Goal: Obtain resource: Obtain resource

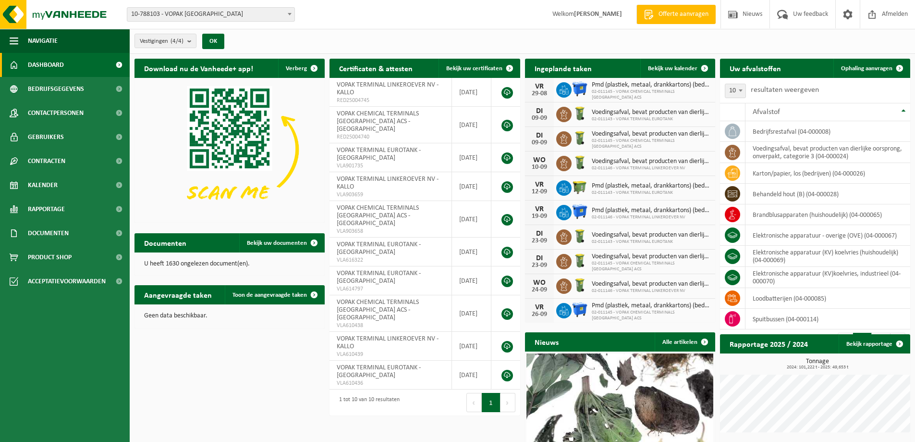
click at [282, 14] on span "10-788103 - VOPAK [GEOGRAPHIC_DATA]" at bounding box center [210, 14] width 167 height 13
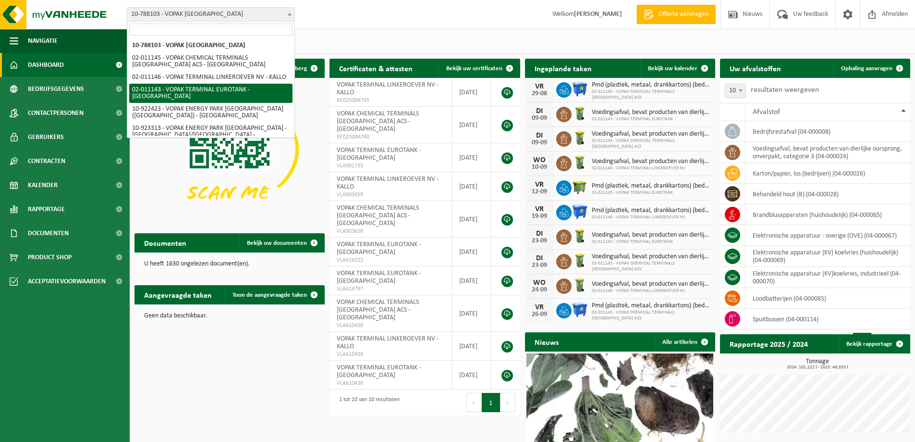
select select "2100"
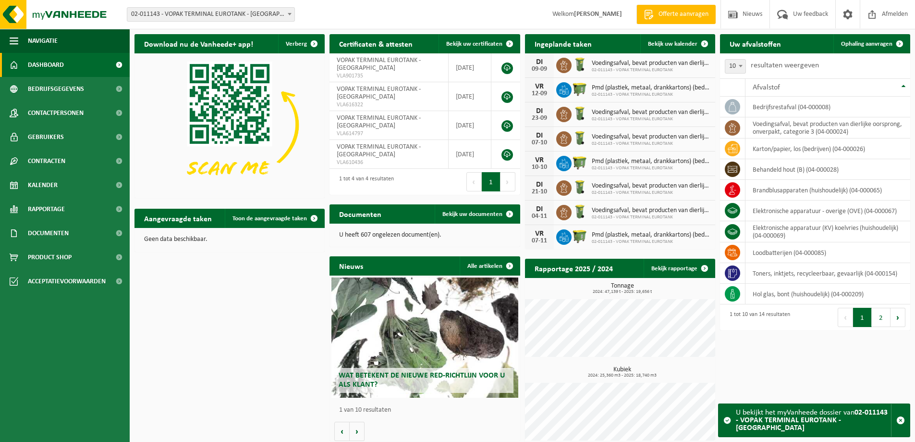
click at [787, 429] on strong "02-011143 - VOPAK TERMINAL EUROTANK - [GEOGRAPHIC_DATA]" at bounding box center [812, 419] width 152 height 23
click at [357, 432] on button "Volgende" at bounding box center [357, 430] width 15 height 19
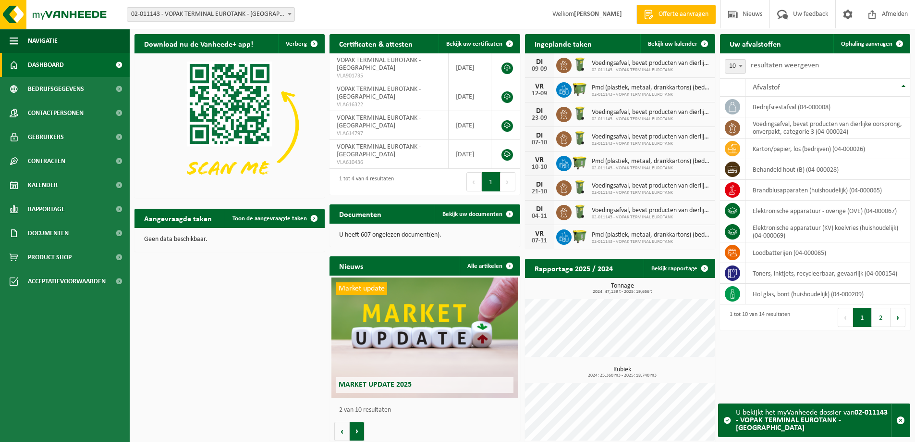
click at [357, 432] on button "Volgende" at bounding box center [357, 430] width 15 height 19
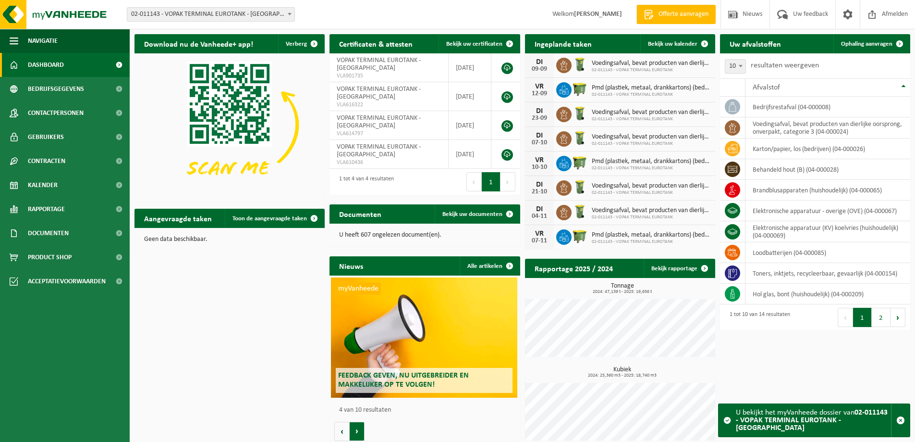
click at [357, 432] on button "Volgende" at bounding box center [357, 430] width 15 height 19
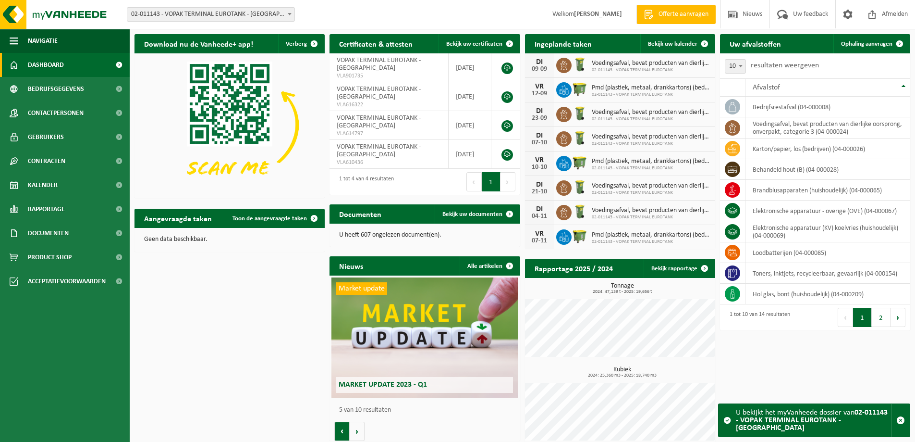
click at [342, 430] on button "Vorige" at bounding box center [341, 430] width 15 height 19
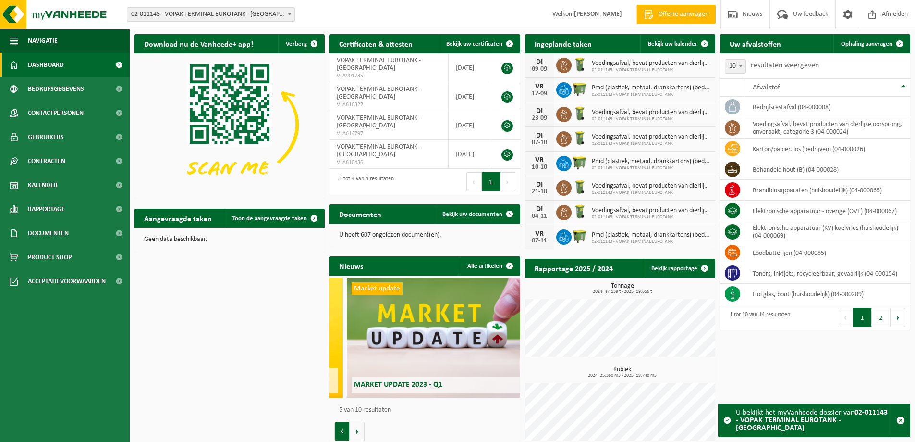
click at [342, 430] on button "Vorige" at bounding box center [341, 430] width 15 height 19
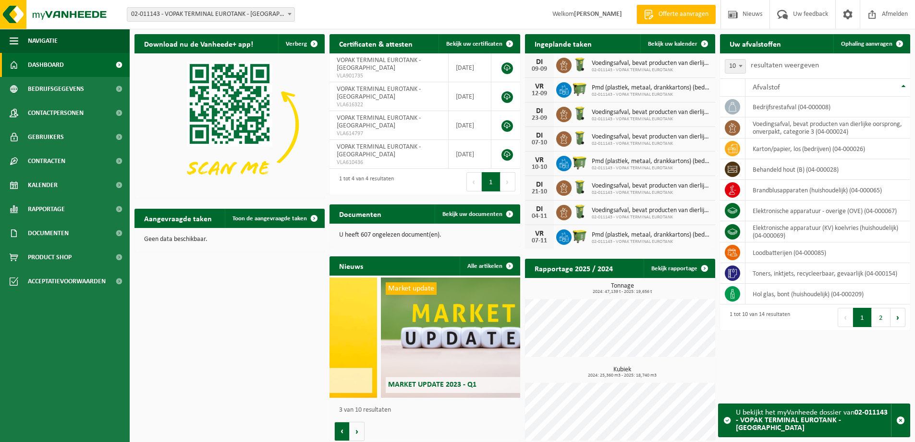
click at [342, 430] on button "Vorige" at bounding box center [341, 430] width 15 height 19
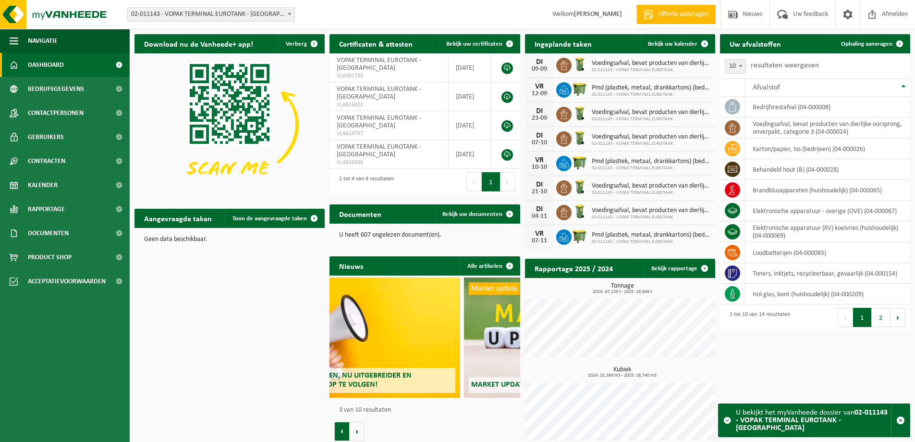
click at [342, 430] on button "Vorige" at bounding box center [341, 430] width 15 height 19
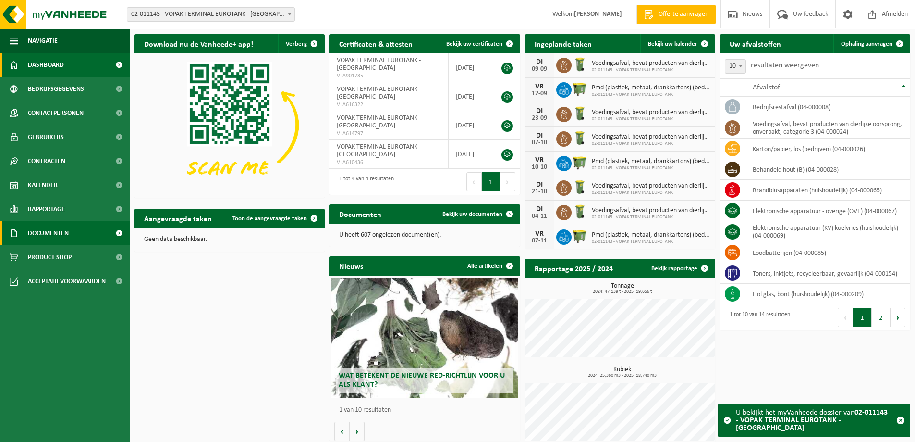
click at [80, 234] on link "Documenten" at bounding box center [65, 233] width 130 height 24
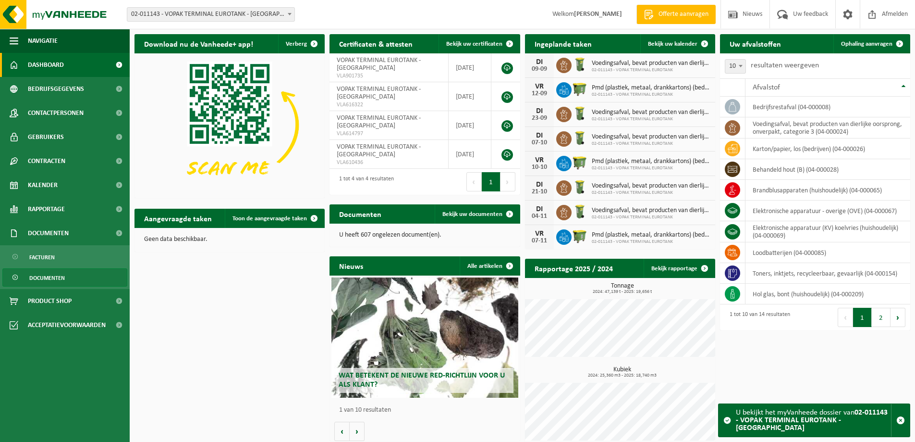
click at [62, 278] on span "Documenten" at bounding box center [47, 278] width 36 height 18
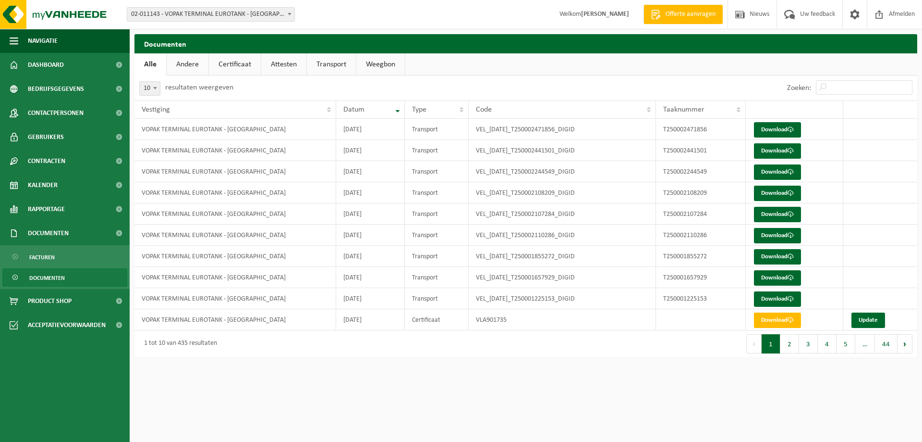
click at [196, 65] on link "Andere" at bounding box center [188, 64] width 42 height 22
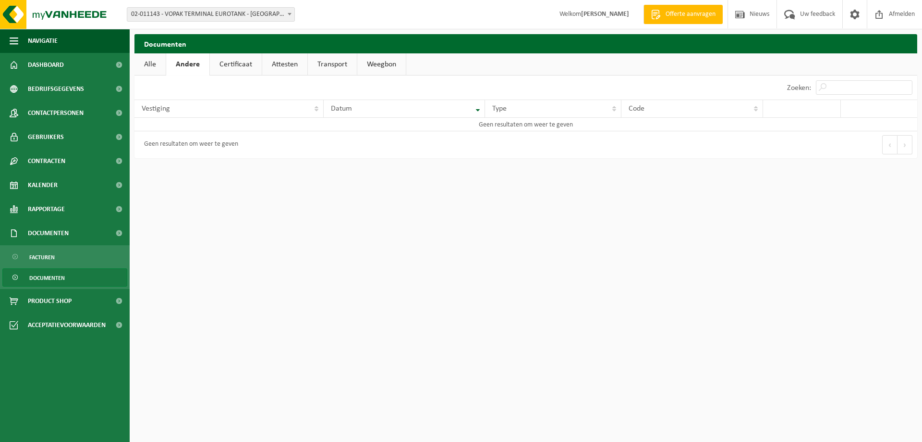
click at [235, 64] on link "Certificaat" at bounding box center [236, 64] width 52 height 22
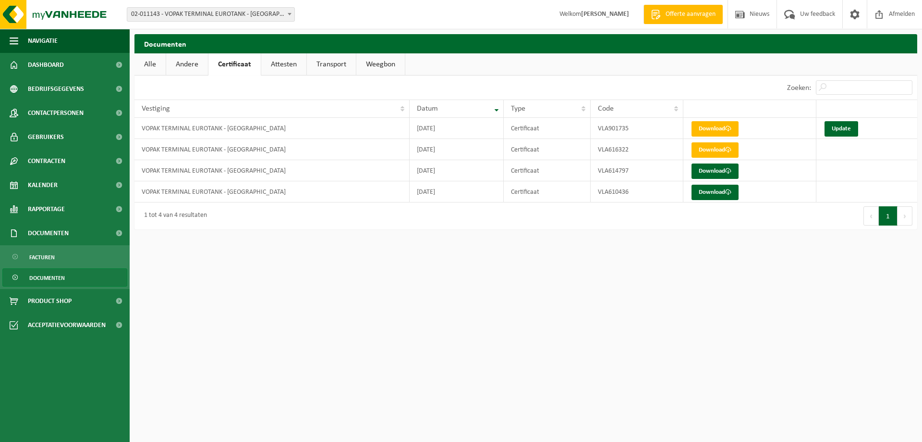
click at [275, 62] on link "Attesten" at bounding box center [283, 64] width 45 height 22
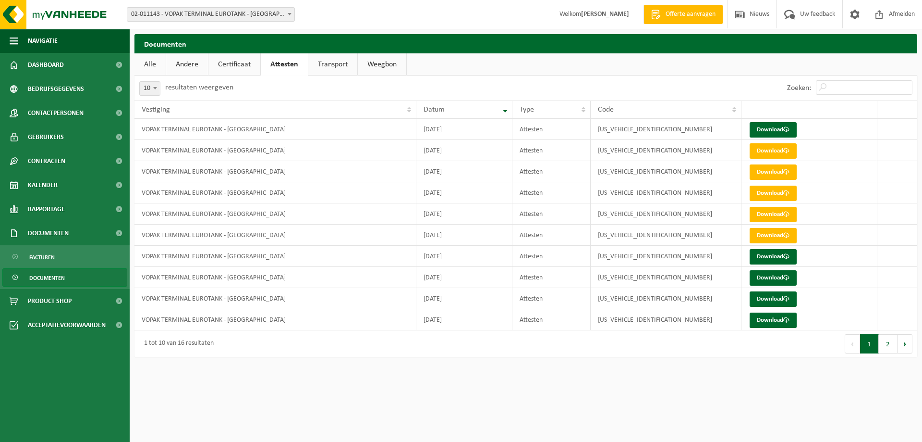
click at [326, 70] on link "Transport" at bounding box center [332, 64] width 49 height 22
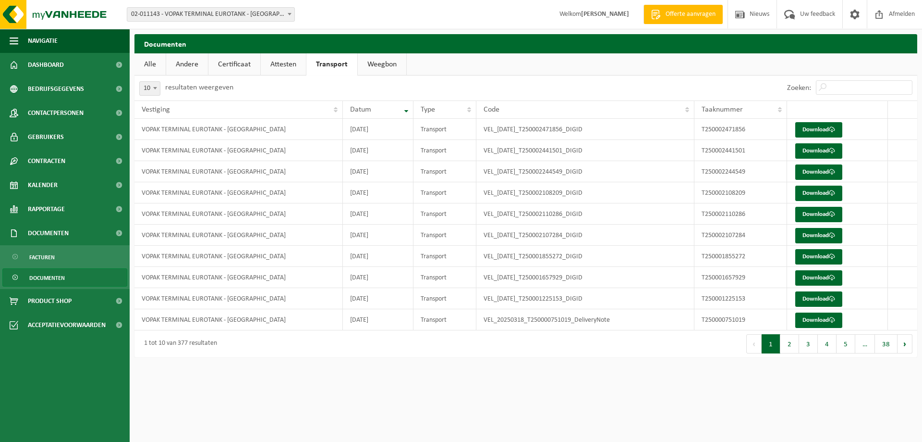
click at [368, 66] on link "Weegbon" at bounding box center [382, 64] width 49 height 22
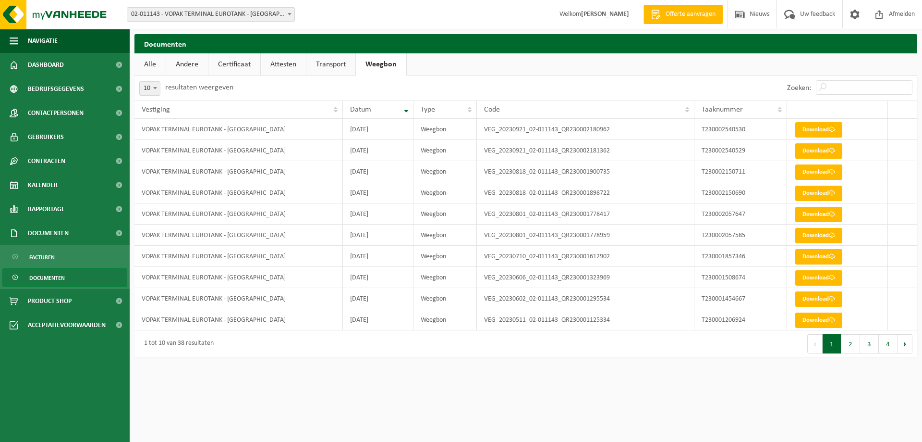
click at [145, 67] on link "Alle" at bounding box center [150, 64] width 31 height 22
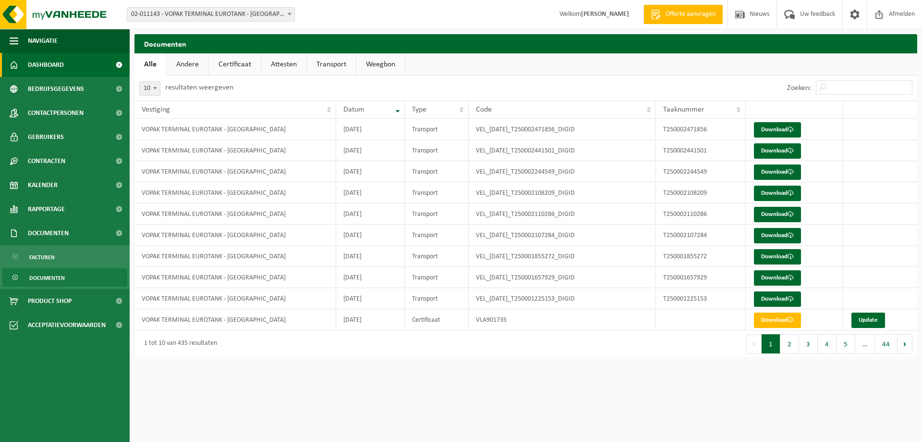
click at [84, 56] on link "Dashboard" at bounding box center [65, 65] width 130 height 24
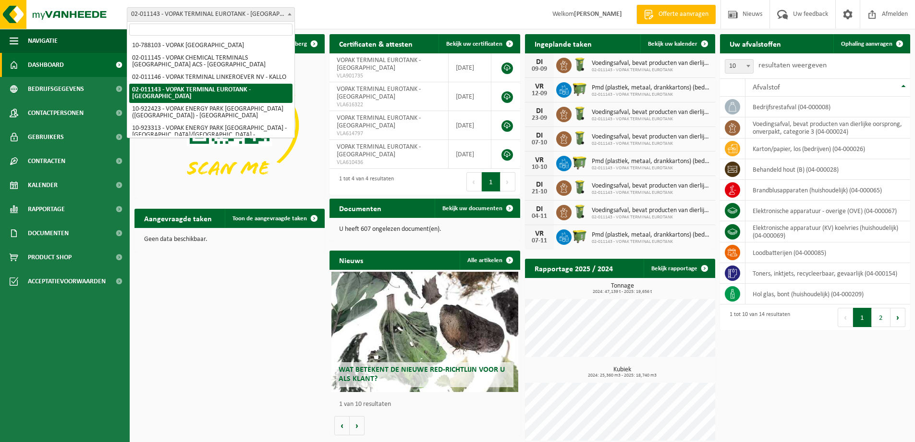
click at [286, 16] on span at bounding box center [290, 14] width 10 height 12
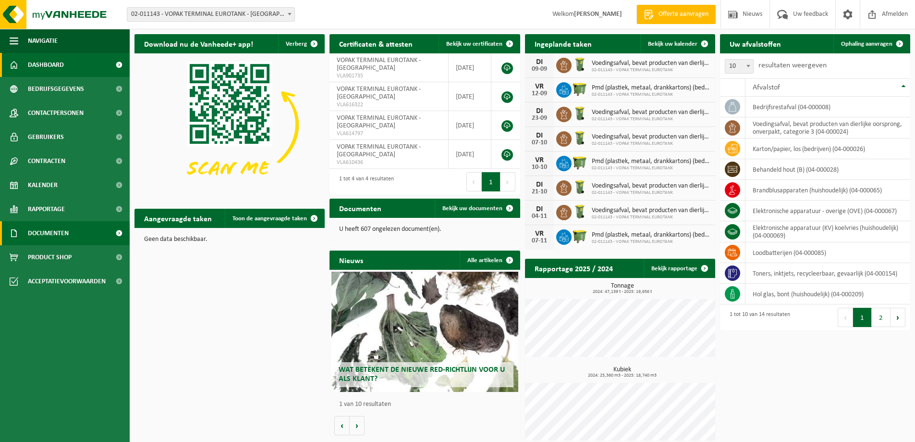
click at [63, 232] on span "Documenten" at bounding box center [48, 233] width 41 height 24
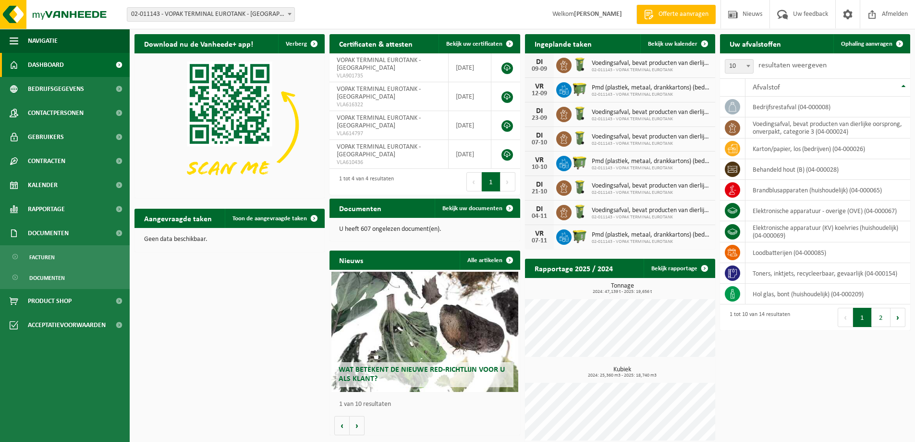
click at [268, 20] on span "02-011143 - VOPAK TERMINAL EUROTANK - [GEOGRAPHIC_DATA]" at bounding box center [210, 14] width 167 height 13
click at [78, 280] on link "Documenten" at bounding box center [64, 277] width 125 height 18
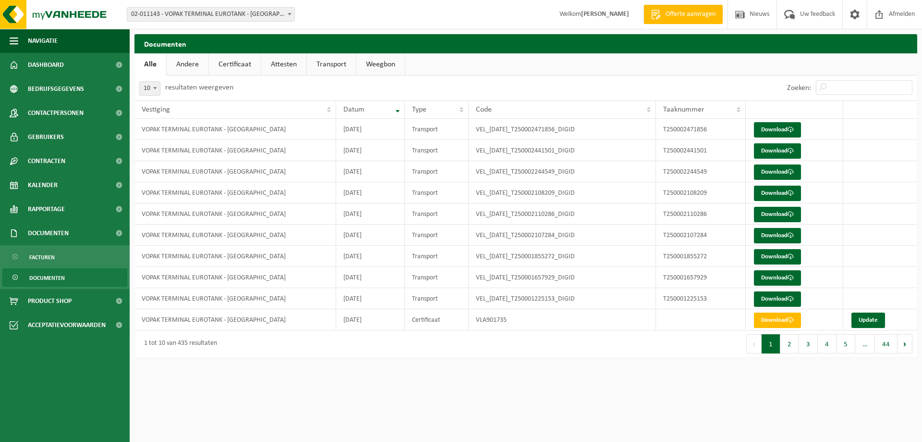
click at [238, 63] on link "Certificaat" at bounding box center [235, 64] width 52 height 22
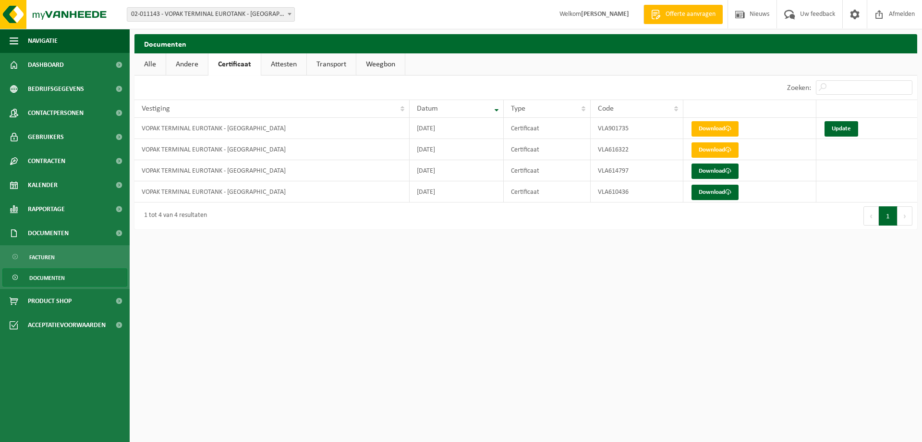
click at [193, 64] on link "Andere" at bounding box center [187, 64] width 42 height 22
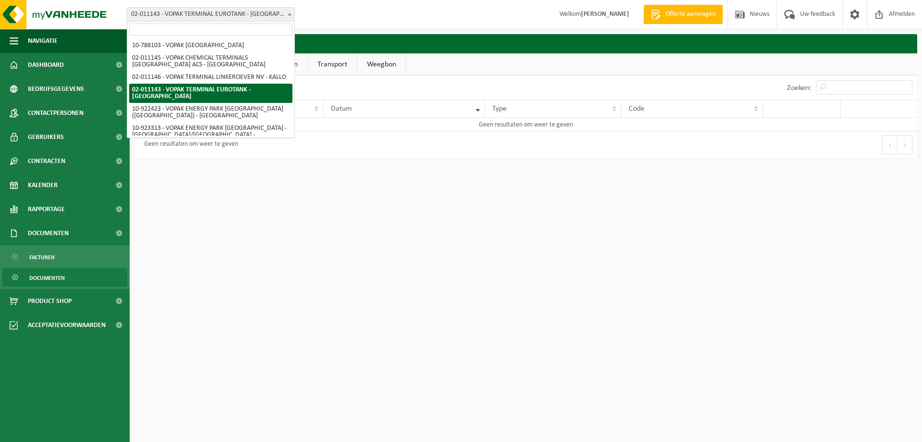
click at [259, 9] on span "02-011143 - VOPAK TERMINAL EUROTANK - [GEOGRAPHIC_DATA]" at bounding box center [210, 14] width 167 height 13
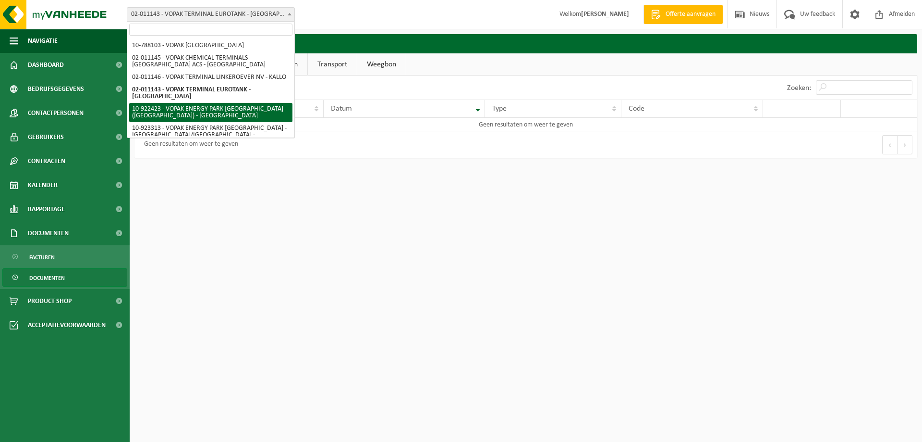
select select "130521"
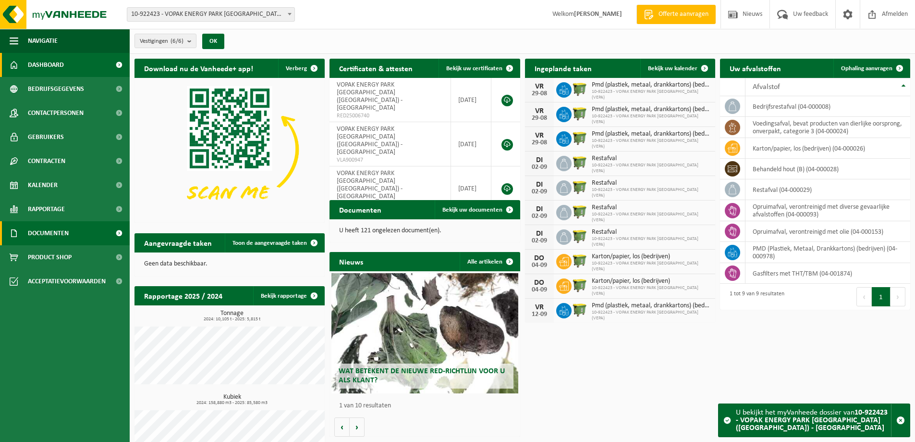
click at [62, 235] on span "Documenten" at bounding box center [48, 233] width 41 height 24
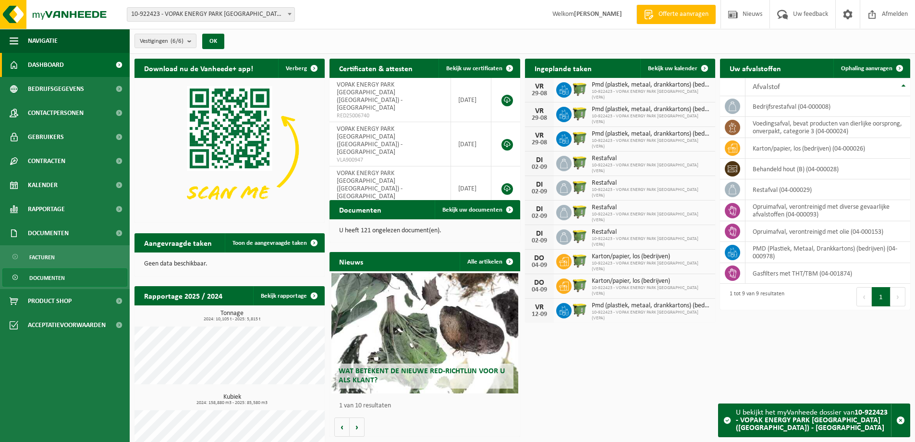
click at [62, 277] on span "Documenten" at bounding box center [47, 278] width 36 height 18
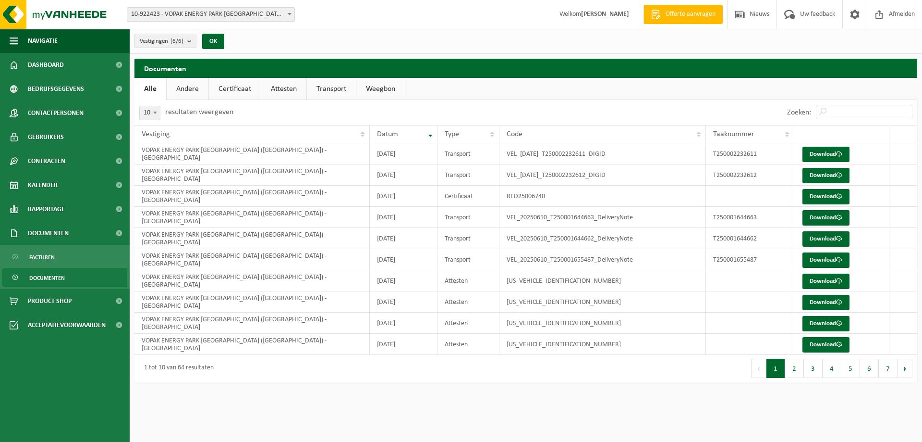
click at [195, 91] on link "Andere" at bounding box center [188, 89] width 42 height 22
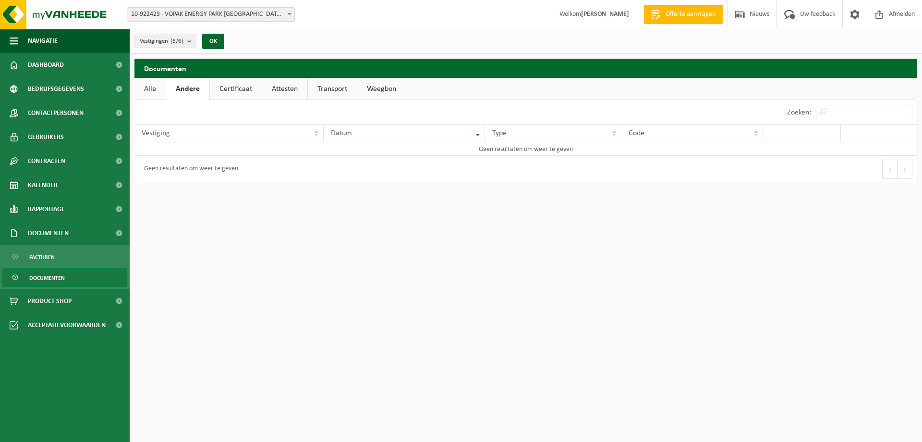
click at [155, 89] on link "Alle" at bounding box center [150, 89] width 31 height 22
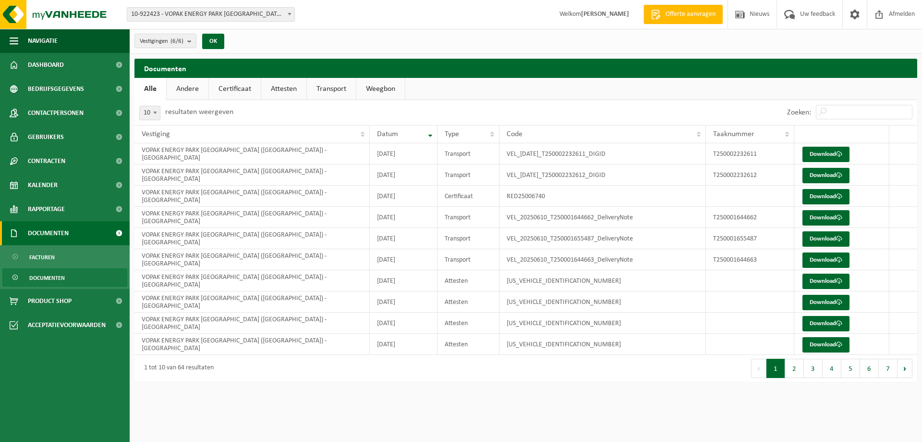
click at [78, 235] on link "Documenten" at bounding box center [65, 233] width 130 height 24
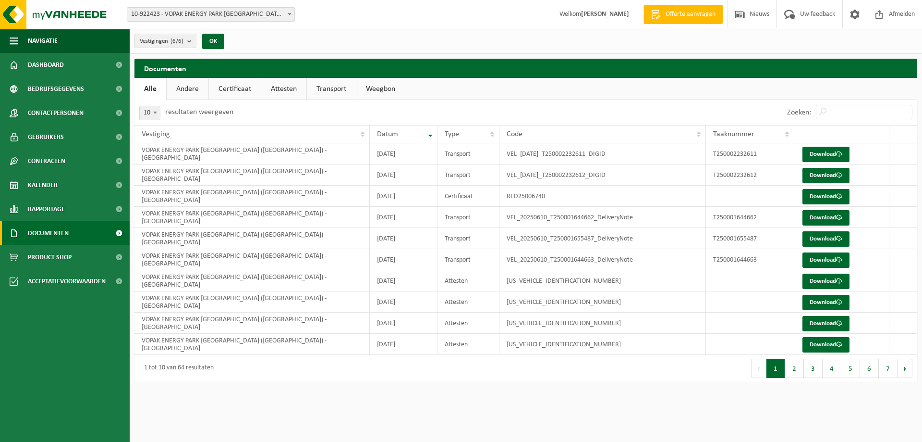
click at [78, 235] on link "Documenten" at bounding box center [65, 233] width 130 height 24
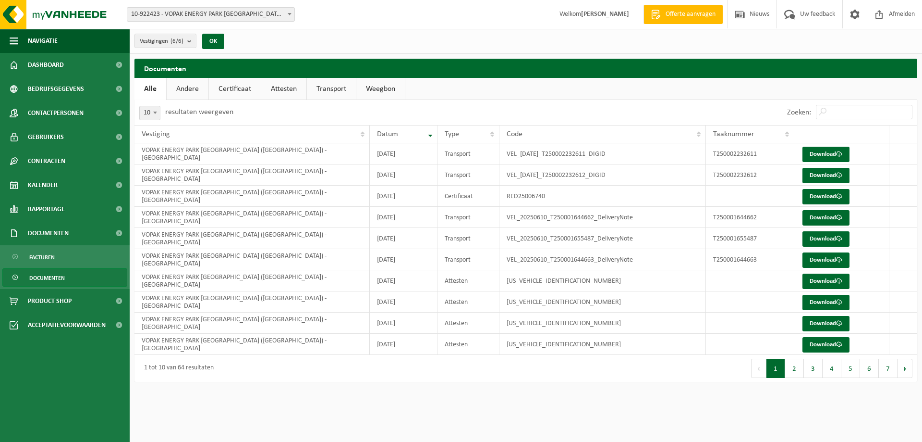
click at [51, 276] on span "Documenten" at bounding box center [47, 278] width 36 height 18
click at [66, 235] on span "Documenten" at bounding box center [48, 233] width 41 height 24
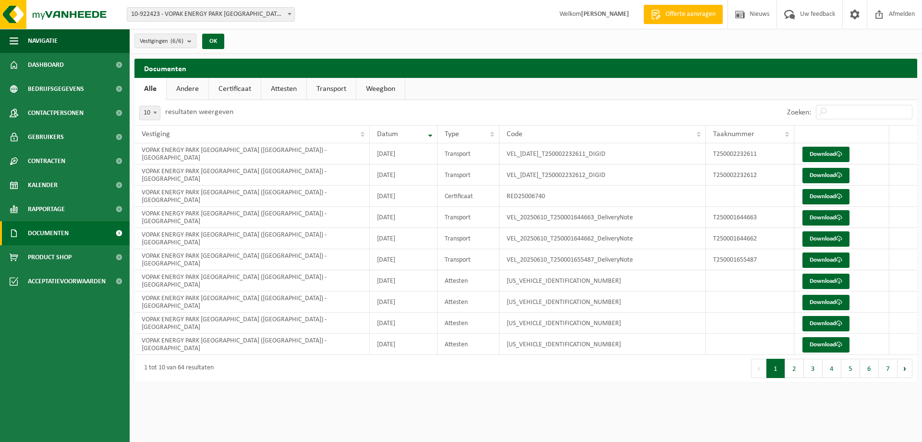
click at [66, 235] on span "Documenten" at bounding box center [48, 233] width 41 height 24
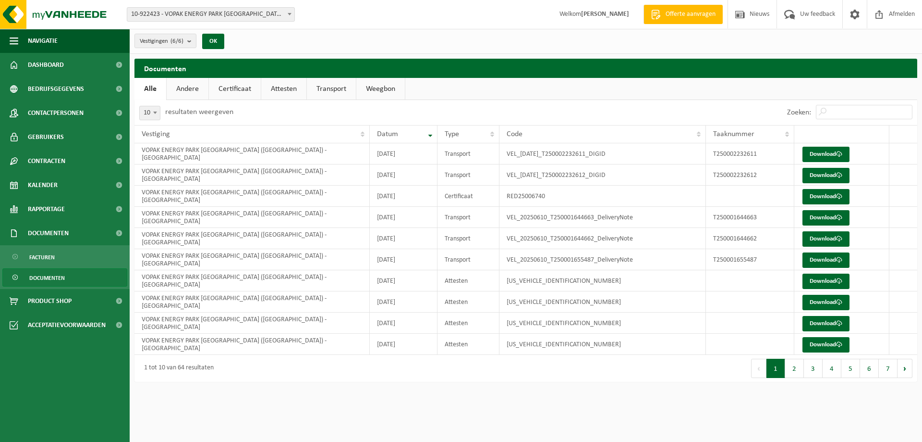
click at [278, 15] on span "10-922423 - VOPAK ENERGY PARK [GEOGRAPHIC_DATA] ([GEOGRAPHIC_DATA]) - [GEOGRAPH…" at bounding box center [210, 14] width 167 height 13
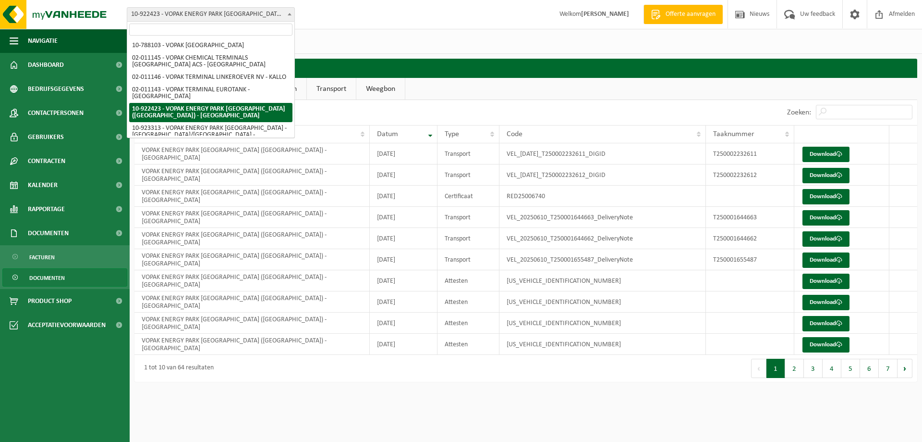
click at [278, 15] on span "10-922423 - VOPAK ENERGY PARK [GEOGRAPHIC_DATA] ([GEOGRAPHIC_DATA]) - [GEOGRAPH…" at bounding box center [210, 14] width 167 height 13
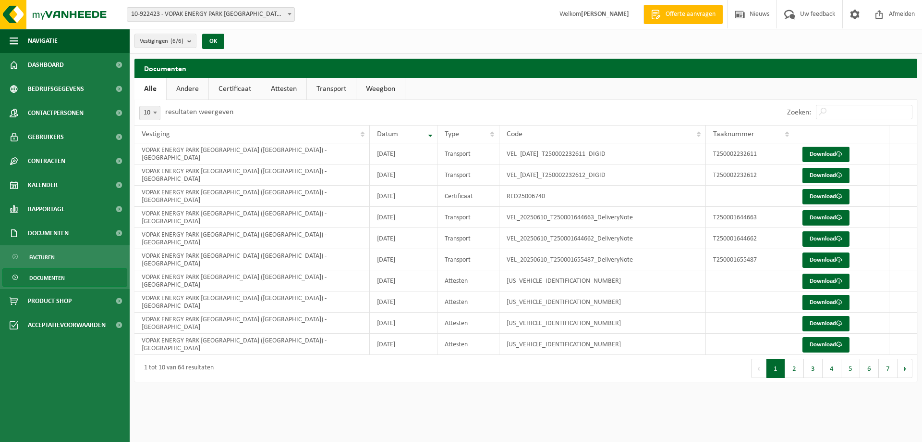
click at [341, 39] on div "Vestigingen (6/6) Alles selecteren Alles deselecteren VOPAK ENERGY PARK [GEOGRA…" at bounding box center [526, 41] width 793 height 25
click at [555, 122] on div "Zoeken:" at bounding box center [722, 112] width 392 height 25
click at [454, 36] on div "Vestigingen (6/6) Alles selecteren Alles deselecteren VOPAK ENERGY PARK [GEOGRA…" at bounding box center [526, 41] width 793 height 25
